Goal: Navigation & Orientation: Go to known website

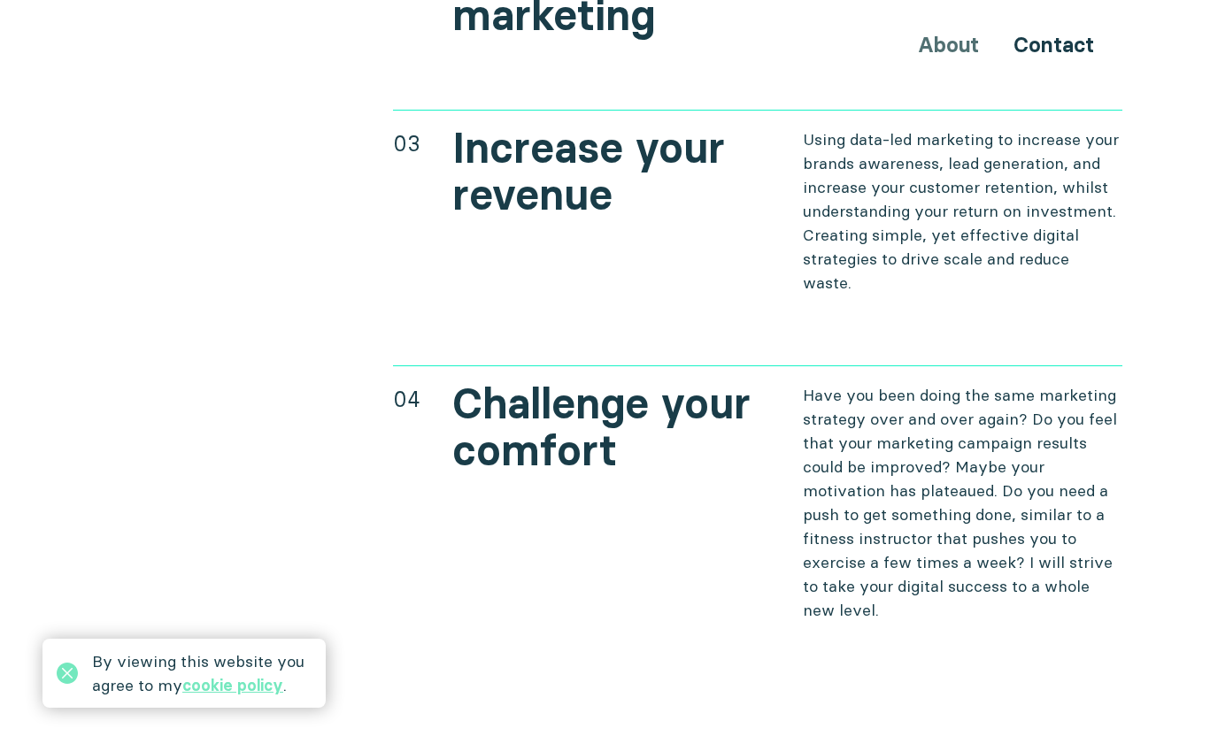
scroll to position [7192, 0]
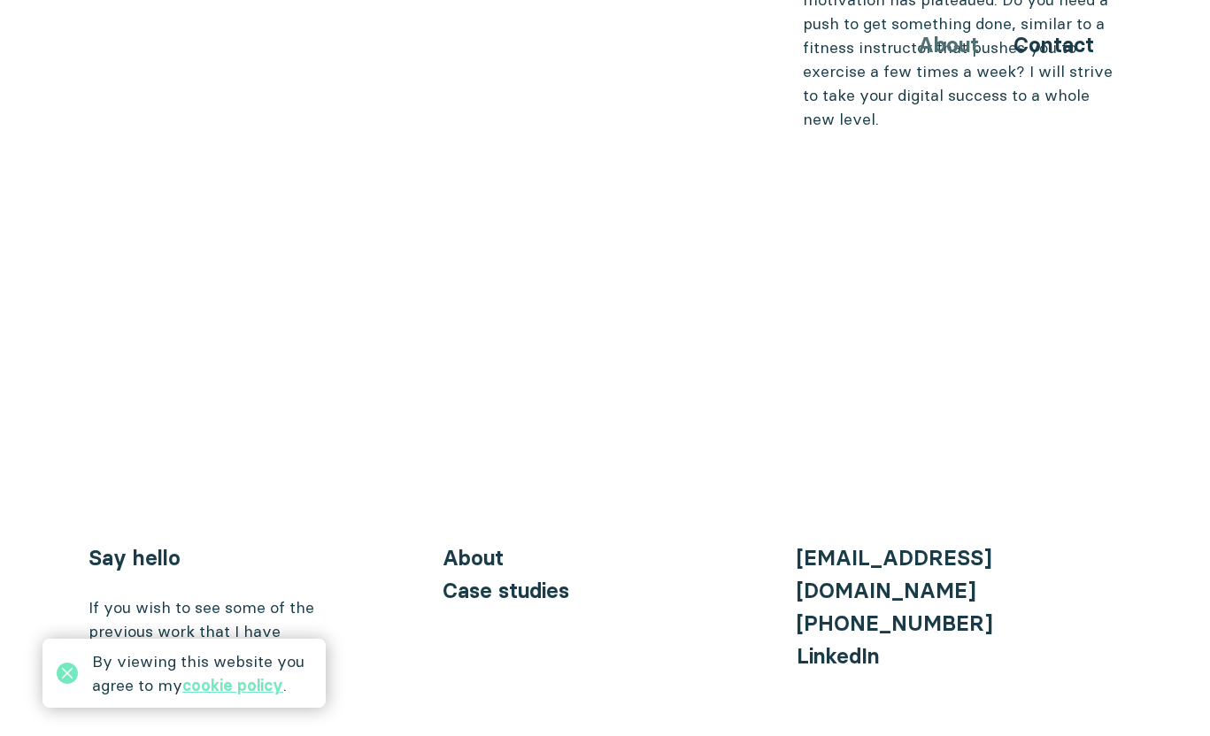
scroll to position [7192, 0]
